Goal: Information Seeking & Learning: Understand process/instructions

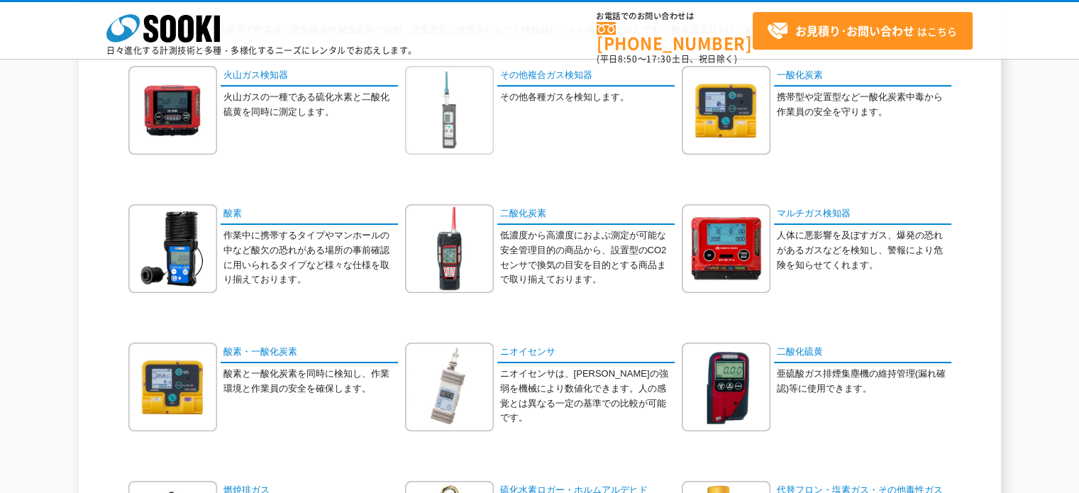
click at [444, 150] on img at bounding box center [449, 110] width 89 height 89
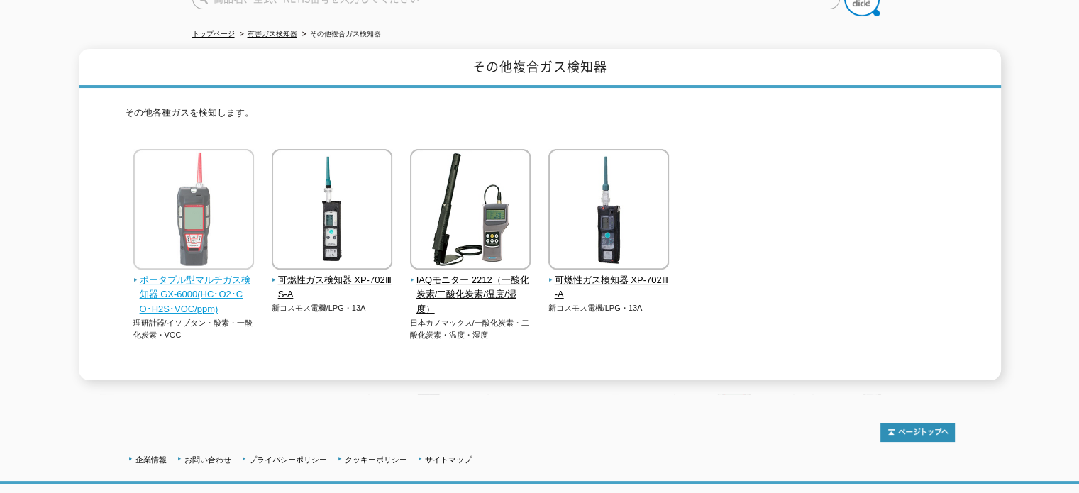
scroll to position [139, 0]
click at [204, 177] on img at bounding box center [193, 211] width 121 height 124
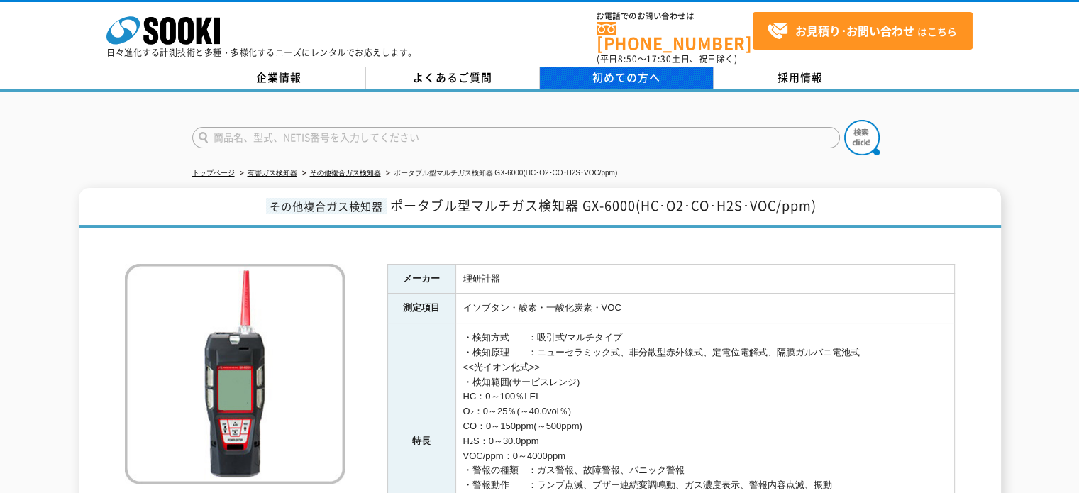
click at [581, 78] on link "初めての方へ" at bounding box center [627, 77] width 174 height 21
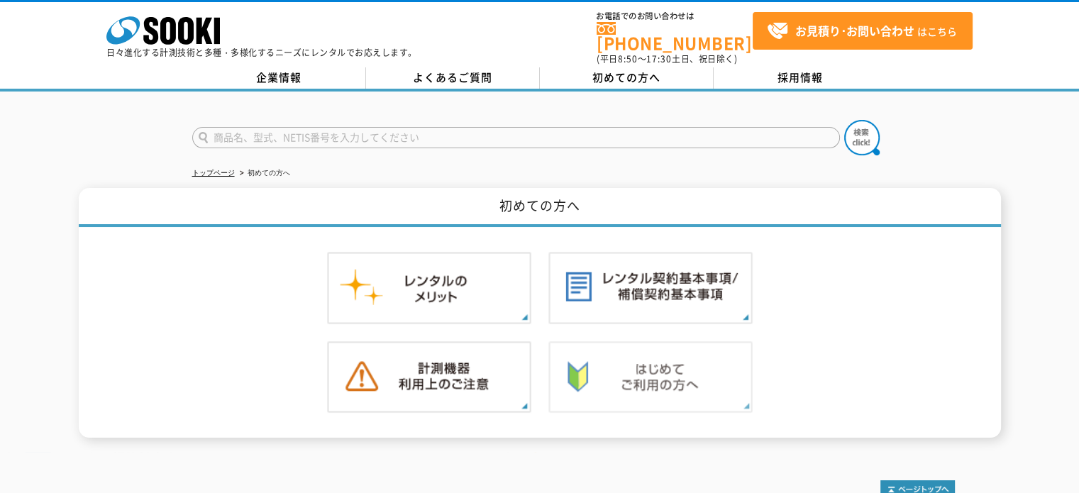
click at [610, 341] on img at bounding box center [651, 377] width 204 height 72
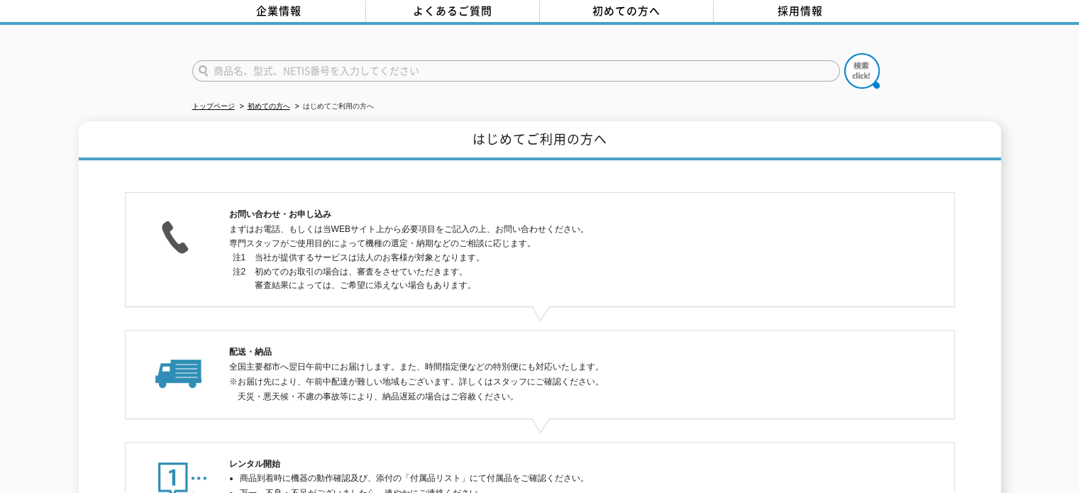
scroll to position [71, 0]
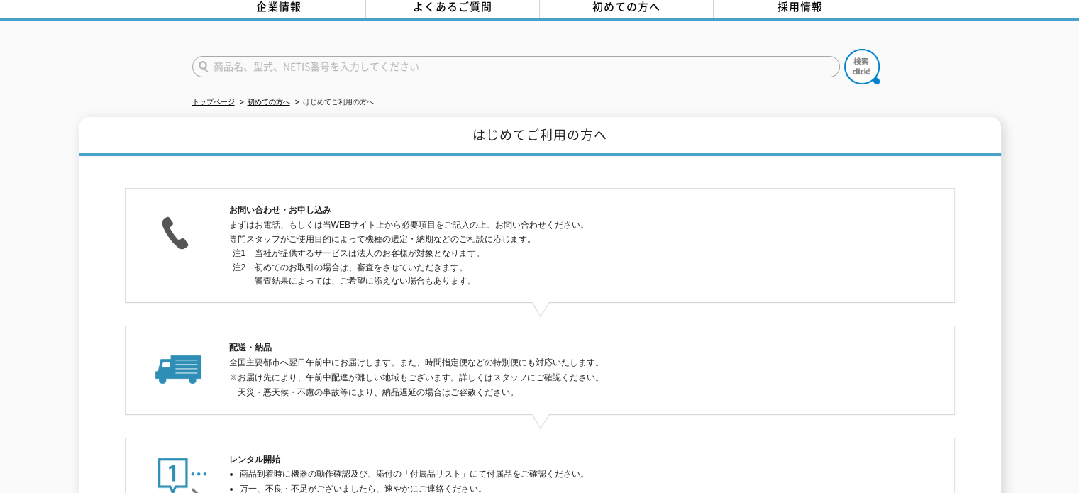
click at [610, 341] on h2 "配送・納品" at bounding box center [540, 348] width 622 height 15
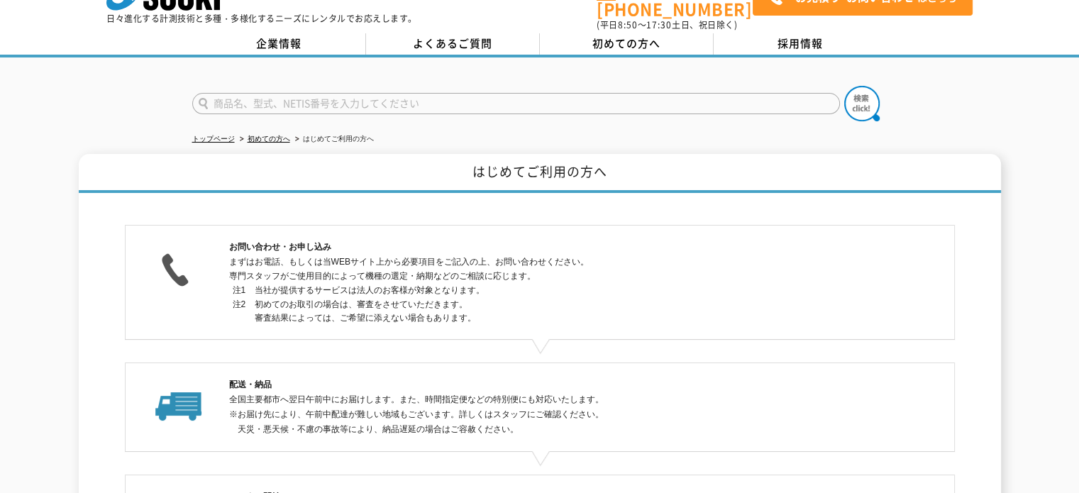
scroll to position [0, 0]
